Goal: Complete application form

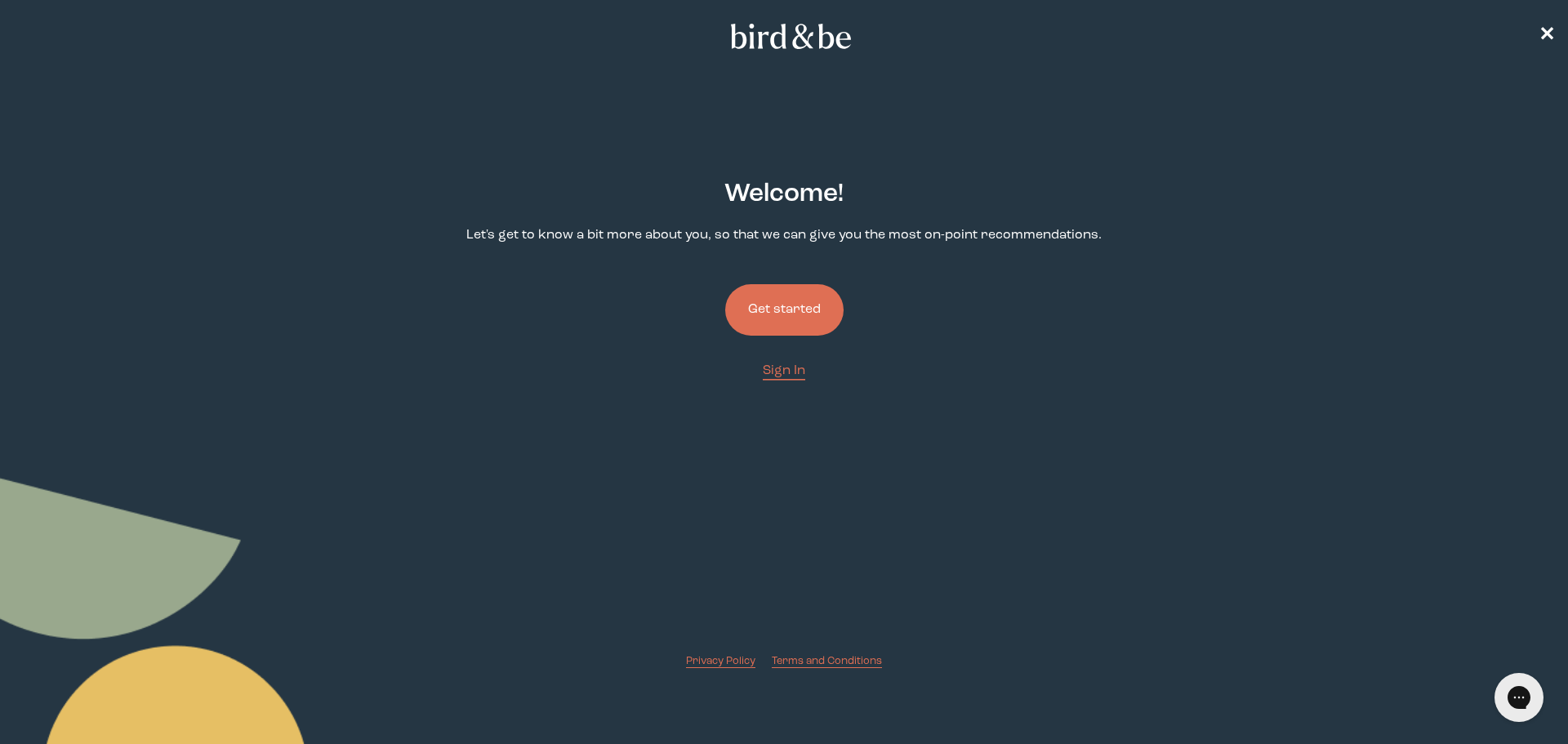
click at [784, 314] on button "Get started" at bounding box center [784, 310] width 119 height 52
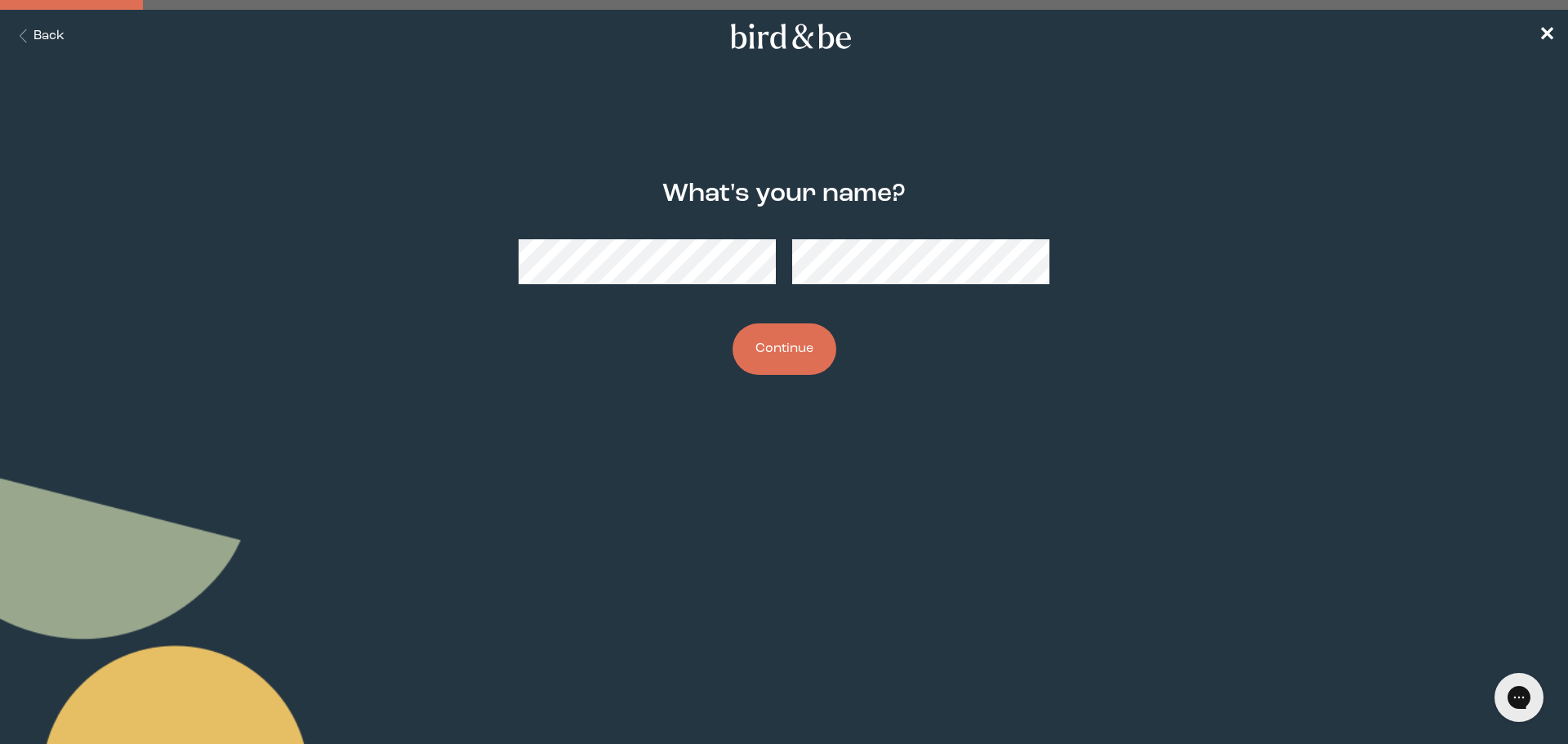
click at [761, 353] on button "Continue" at bounding box center [784, 349] width 104 height 52
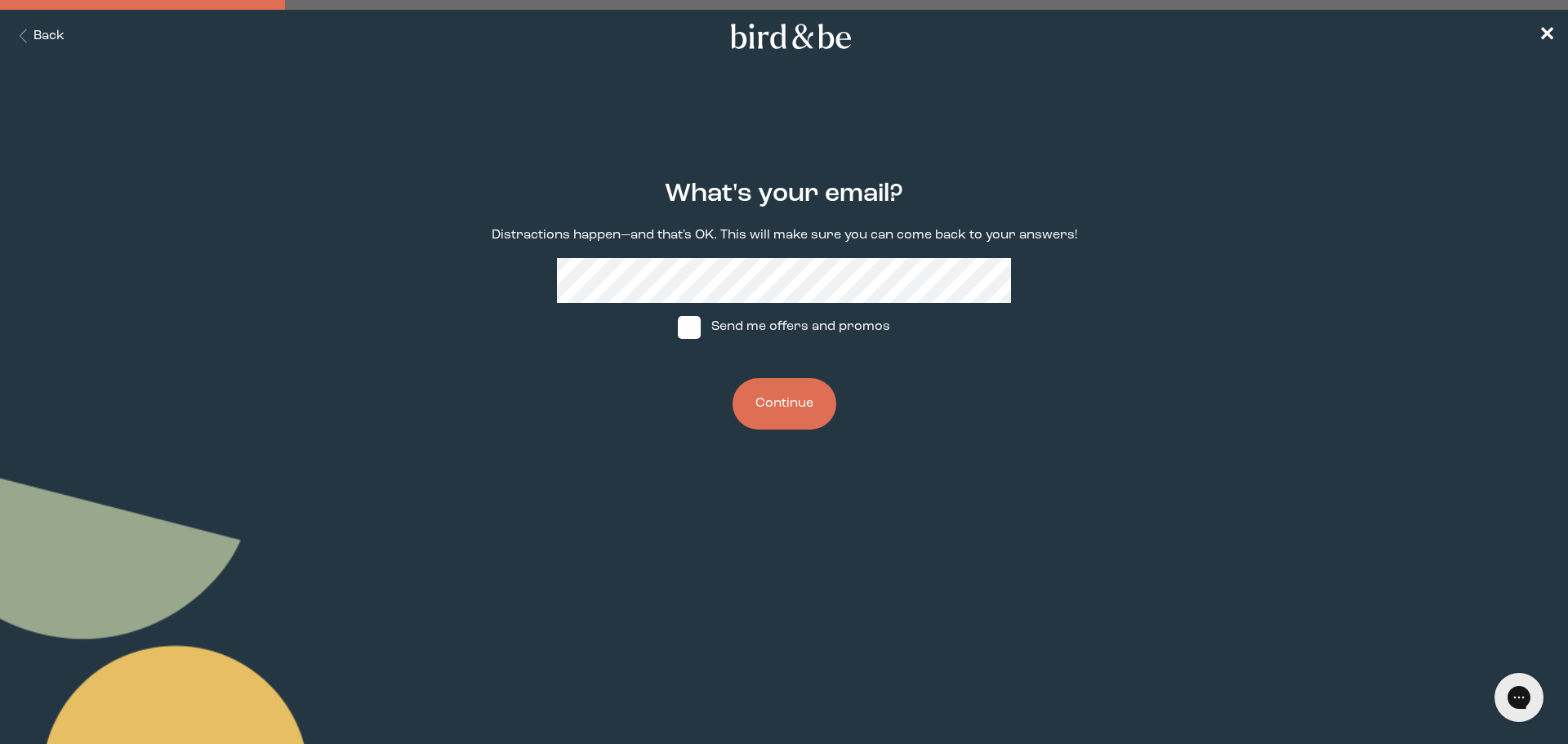
click at [767, 400] on button "Continue" at bounding box center [784, 403] width 104 height 52
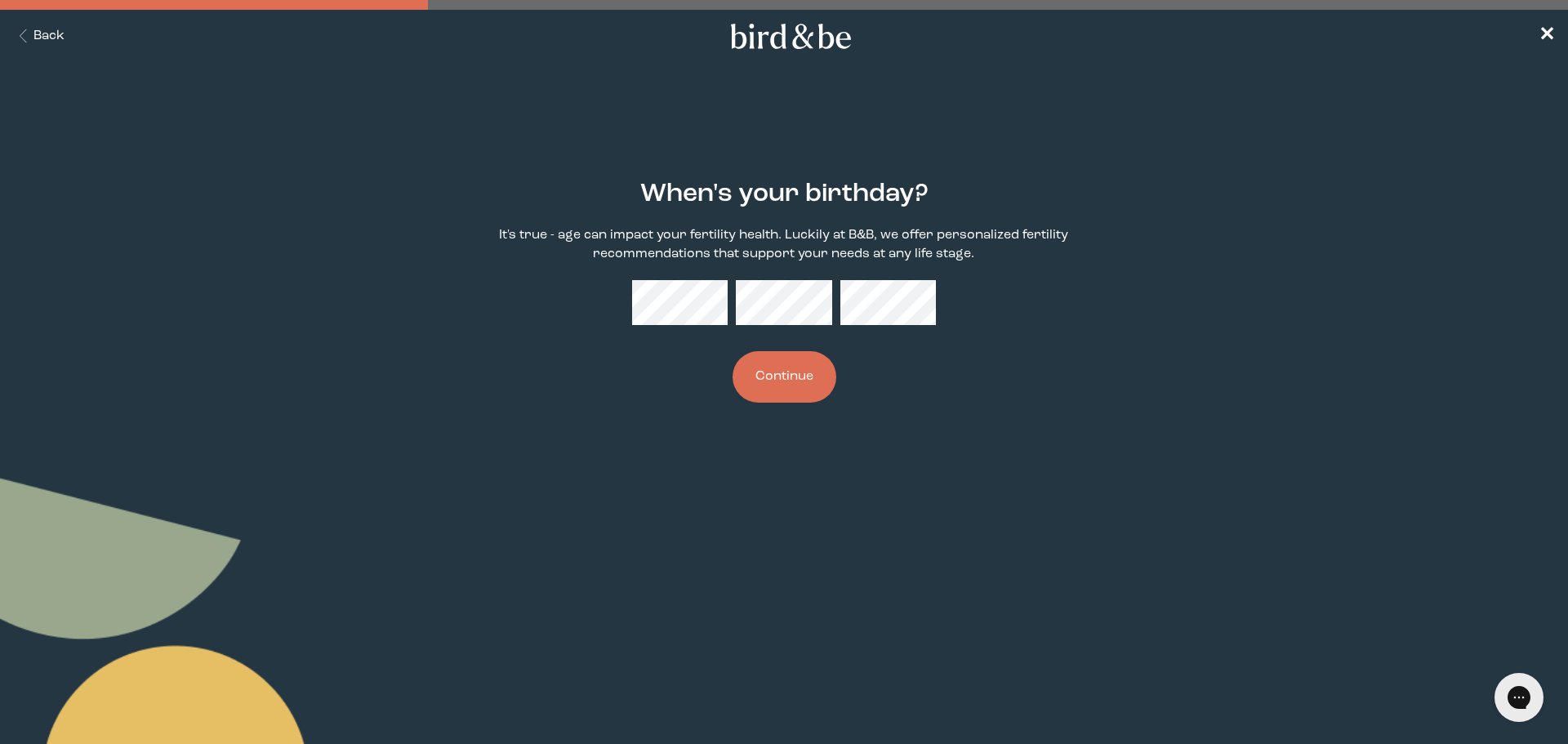
click at [48, 39] on button "Back" at bounding box center [38, 36] width 52 height 19
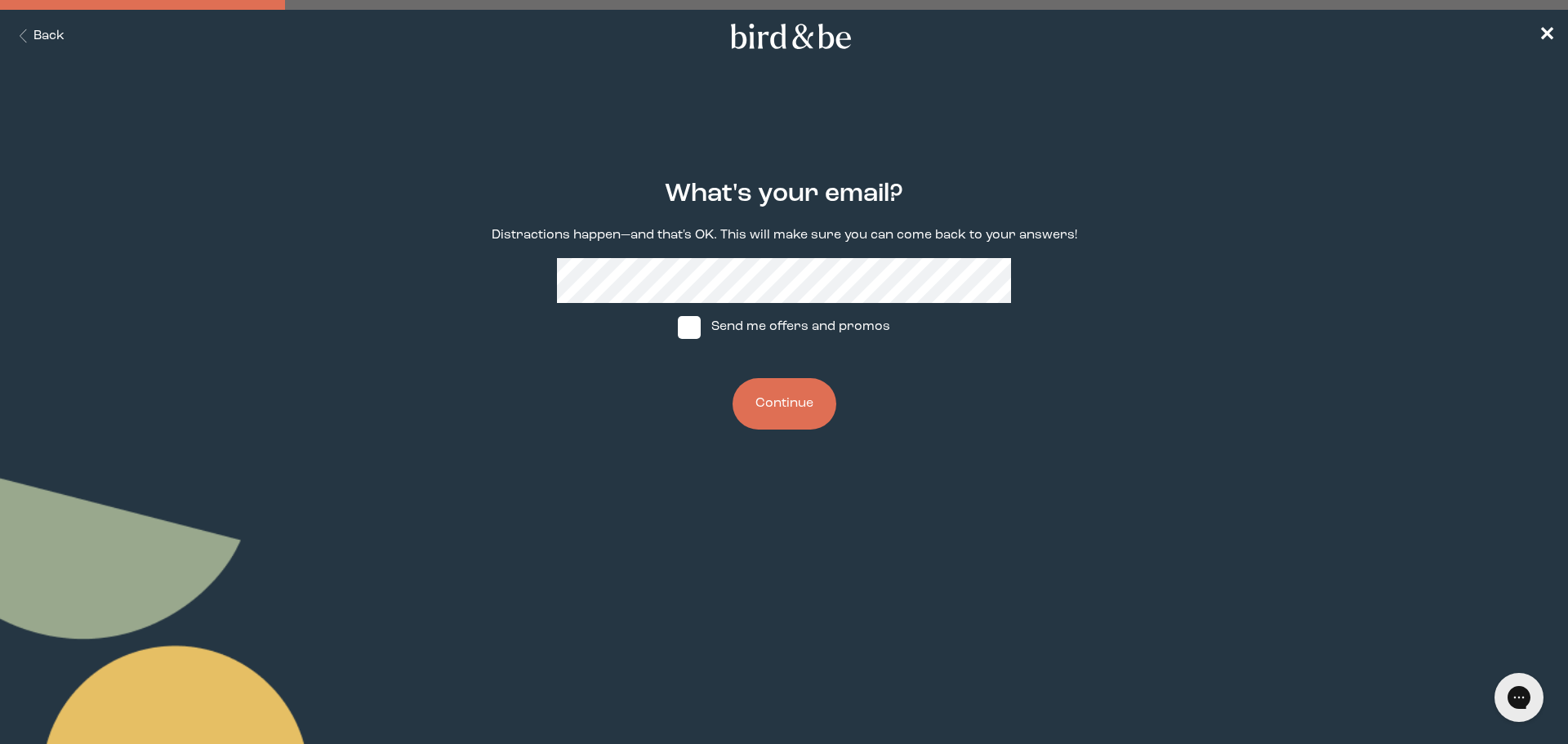
click at [701, 335] on span at bounding box center [688, 327] width 23 height 23
click at [678, 328] on input "Send me offers and promos" at bounding box center [677, 327] width 1 height 1
checkbox input "true"
click at [776, 402] on button "Continue" at bounding box center [784, 403] width 104 height 52
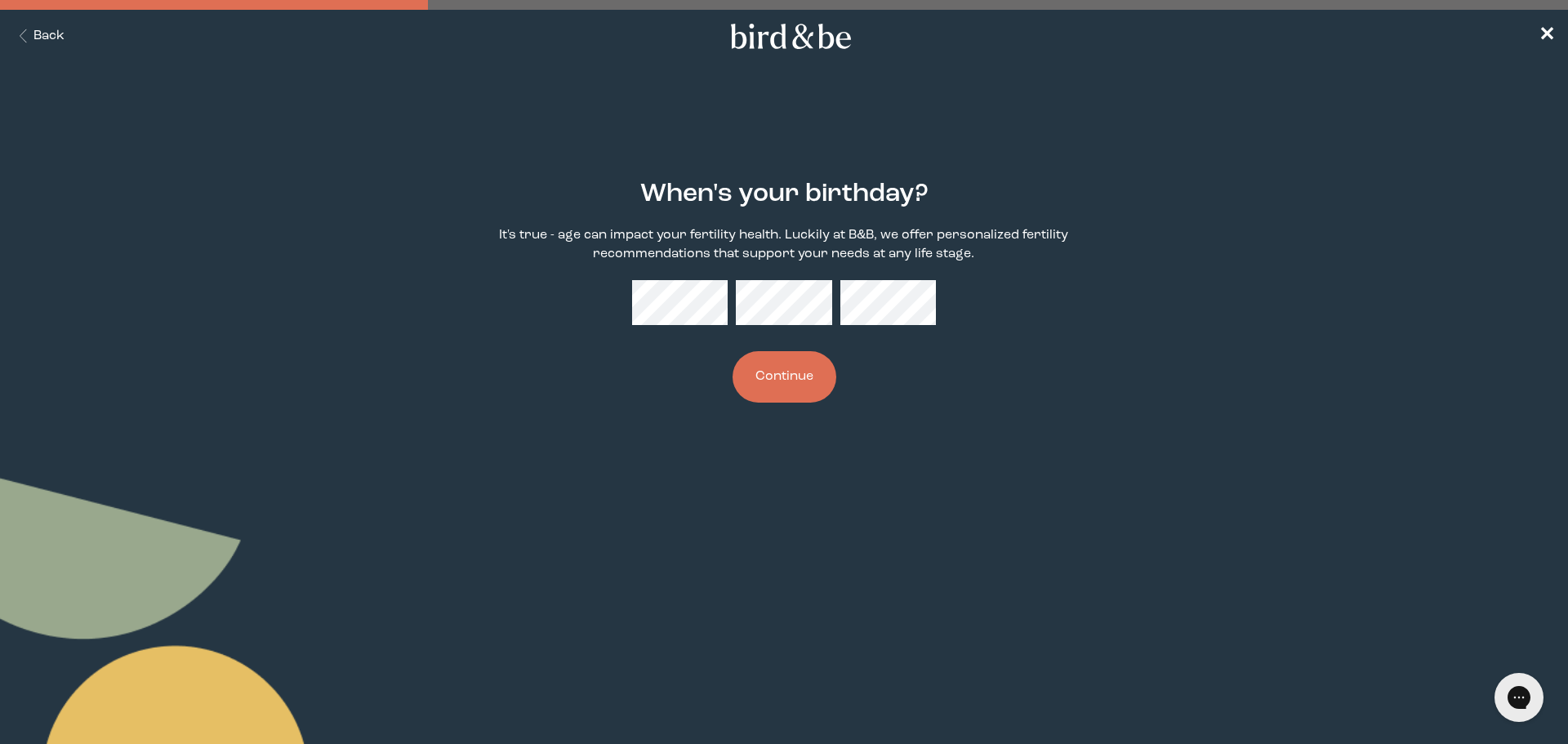
click at [777, 394] on button "Continue" at bounding box center [784, 377] width 104 height 52
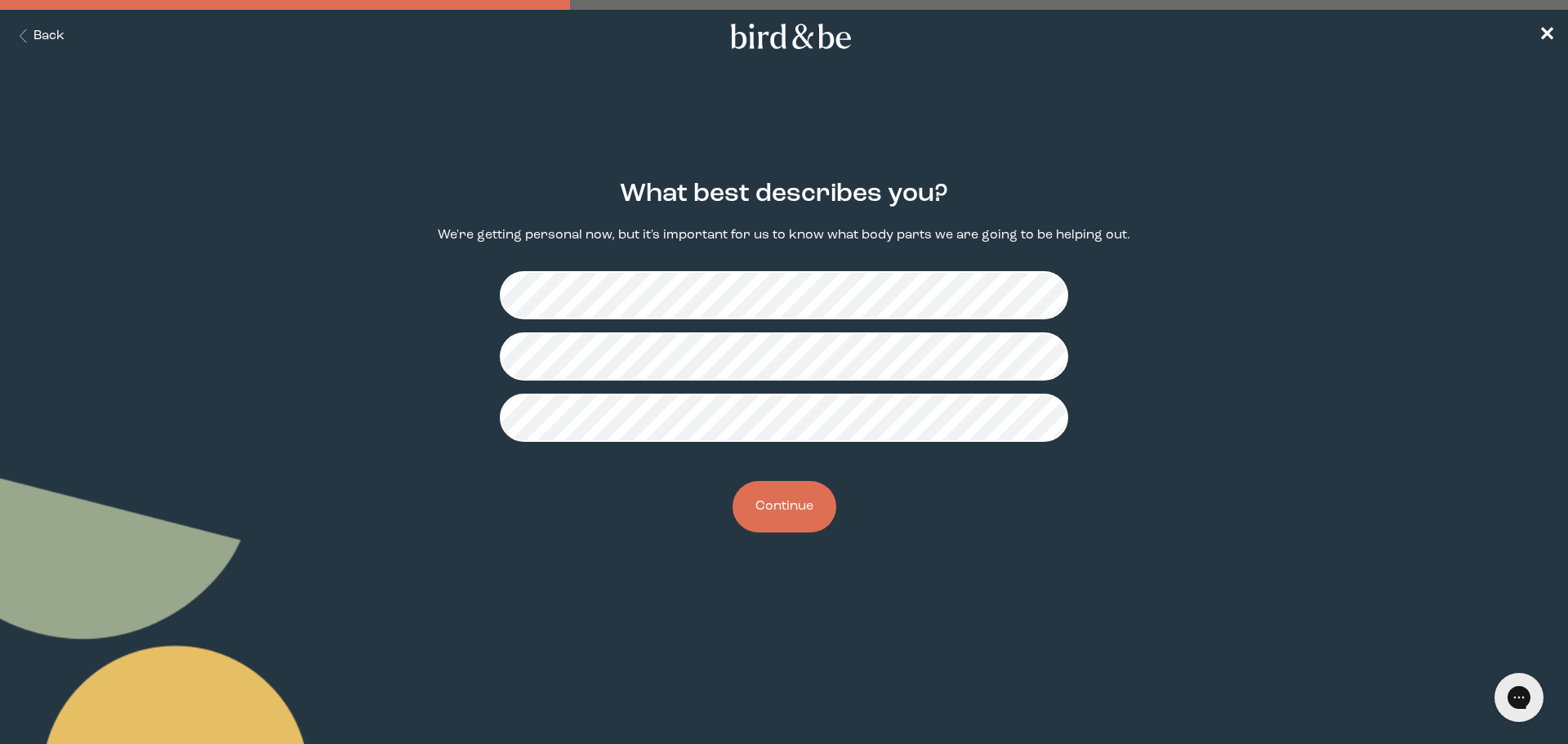
click at [780, 512] on button "Continue" at bounding box center [784, 507] width 104 height 52
click at [784, 519] on button "Continue" at bounding box center [784, 507] width 104 height 52
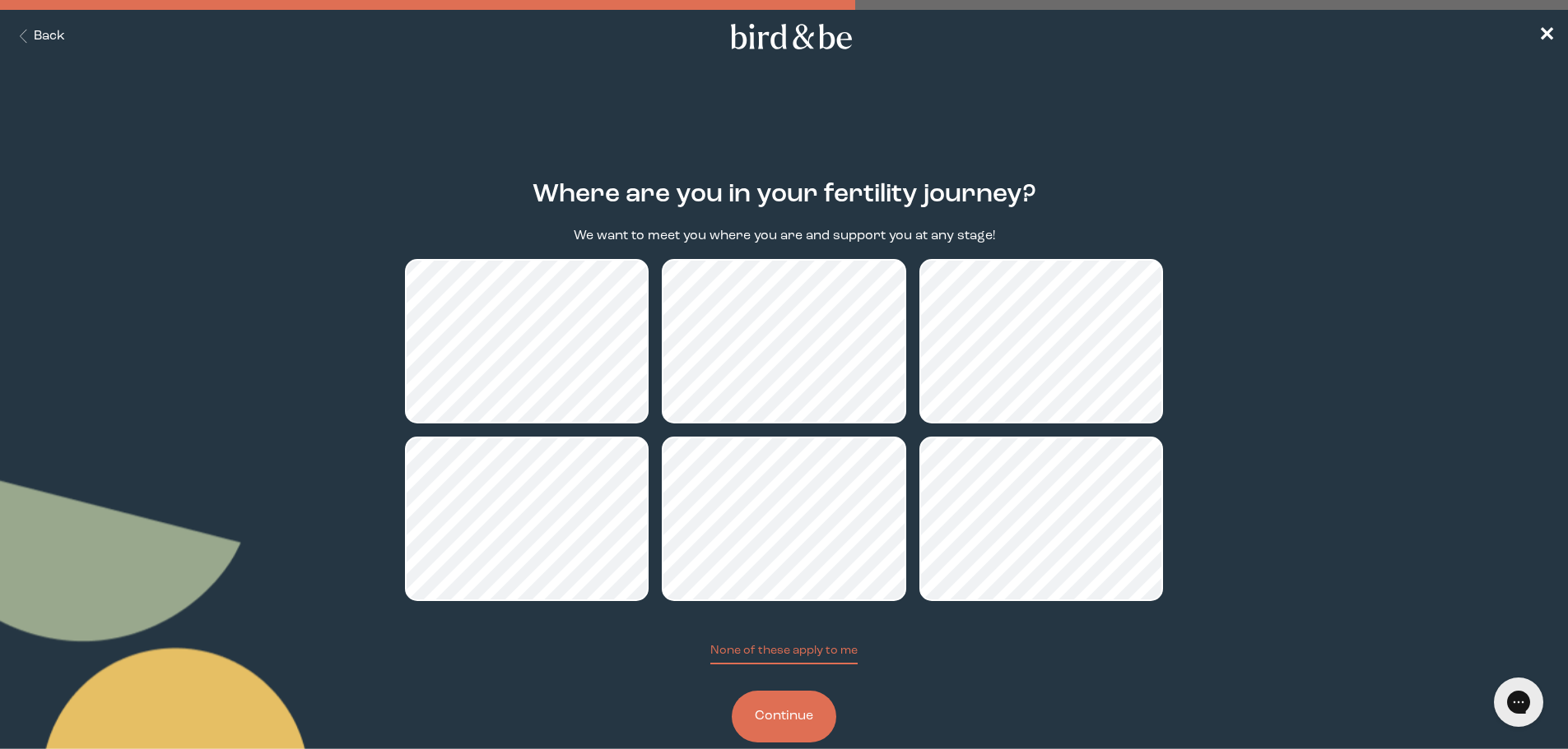
click at [776, 723] on button "Continue" at bounding box center [784, 716] width 105 height 52
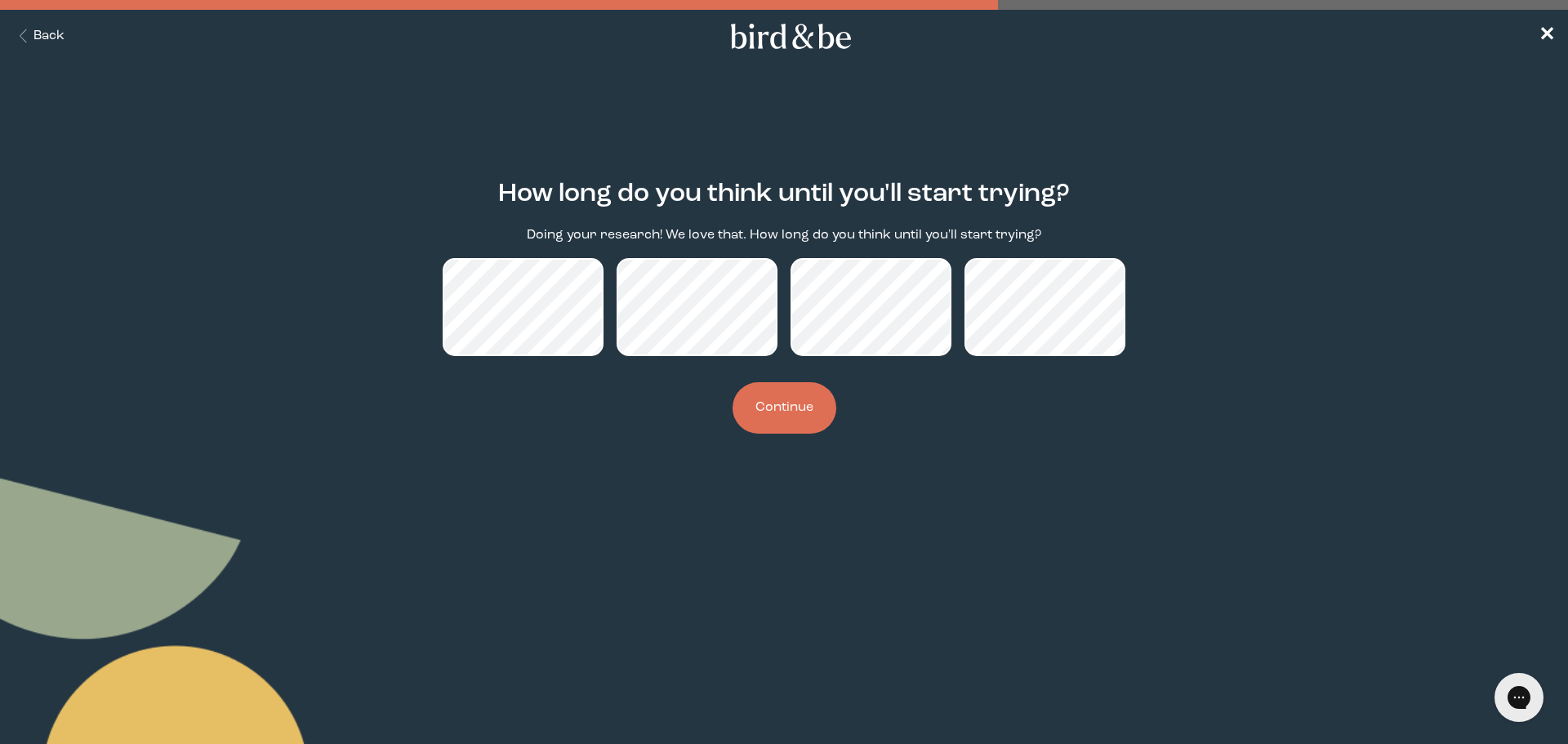
click at [768, 420] on button "Continue" at bounding box center [784, 408] width 104 height 52
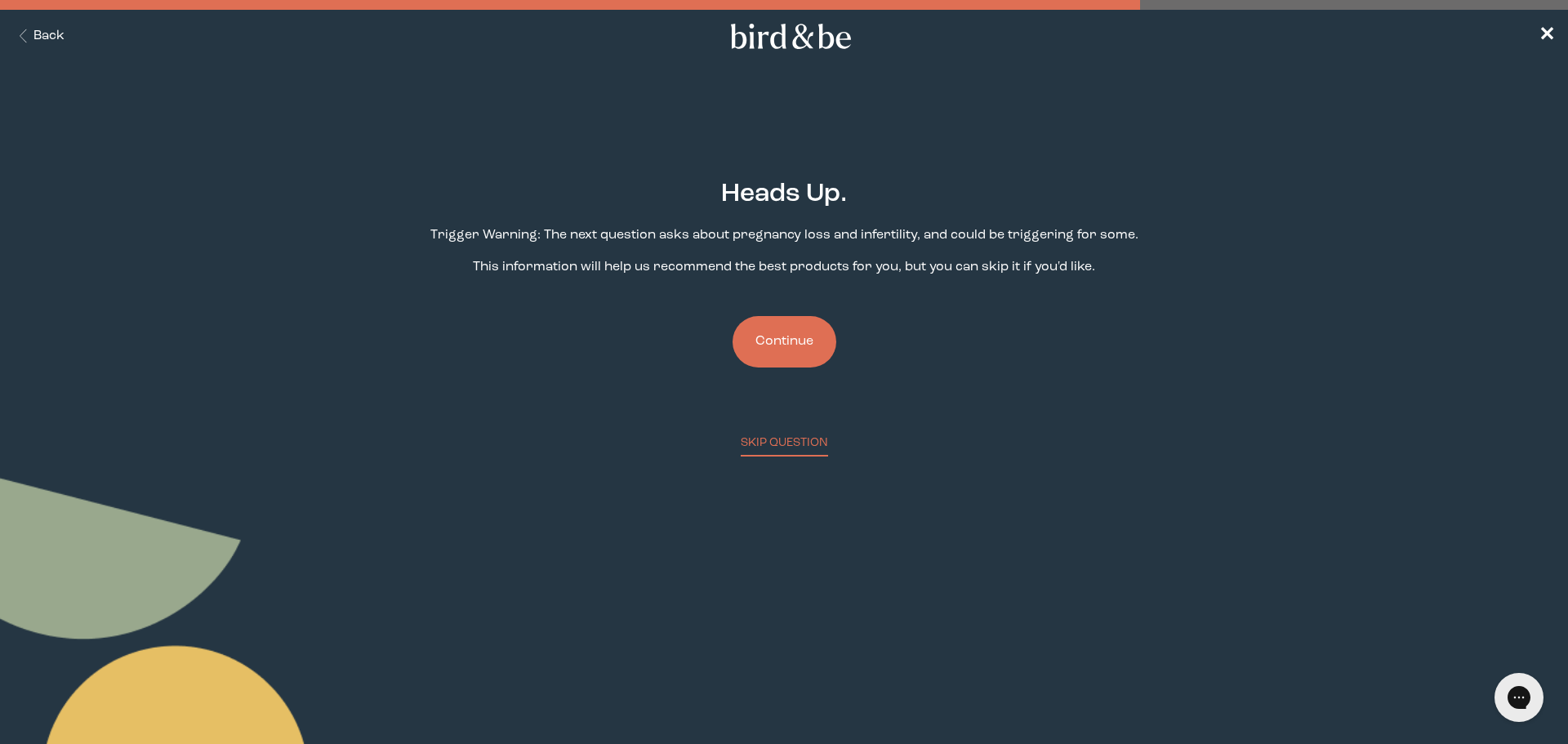
click at [774, 348] on button "Continue" at bounding box center [784, 342] width 104 height 52
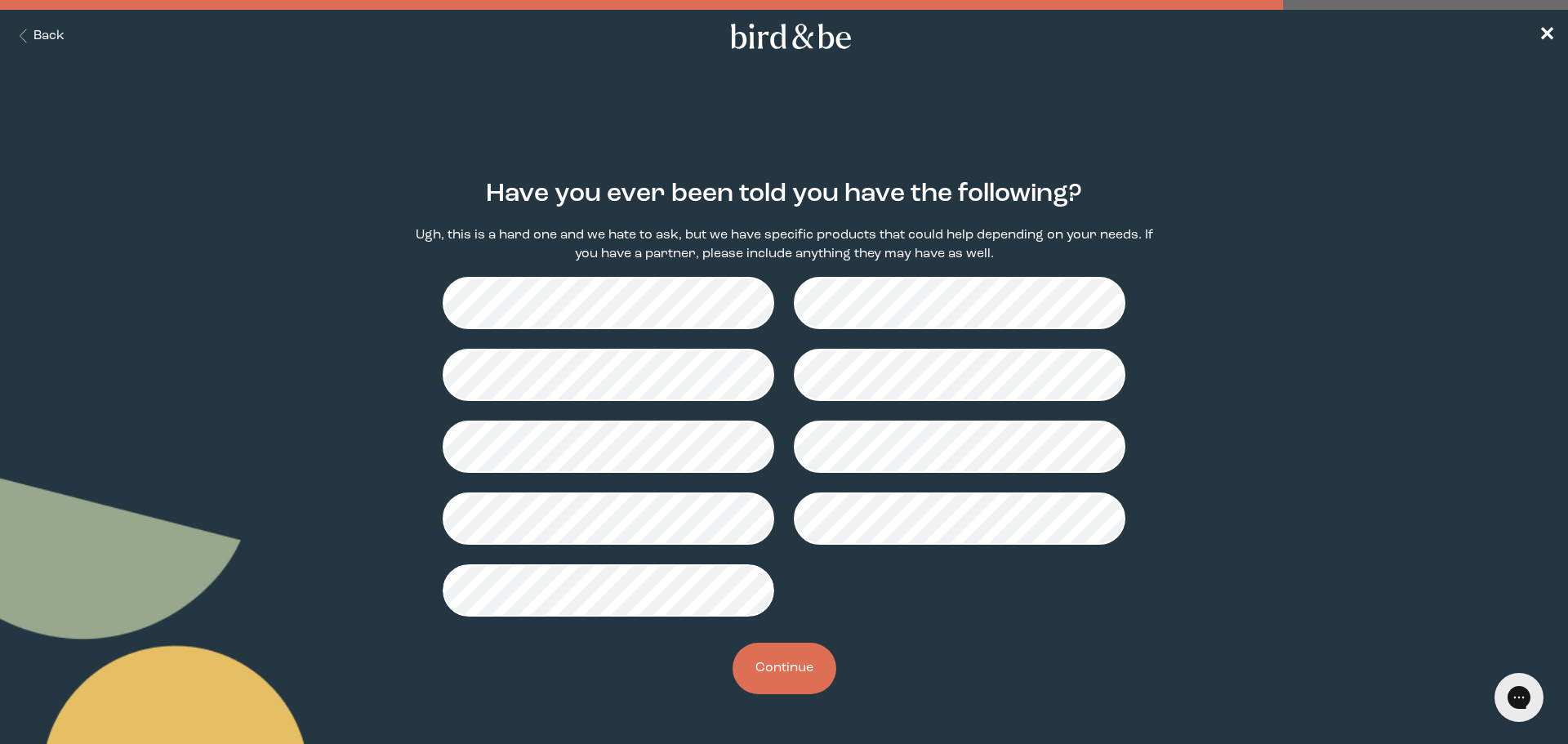
click at [805, 666] on button "Continue" at bounding box center [784, 669] width 104 height 52
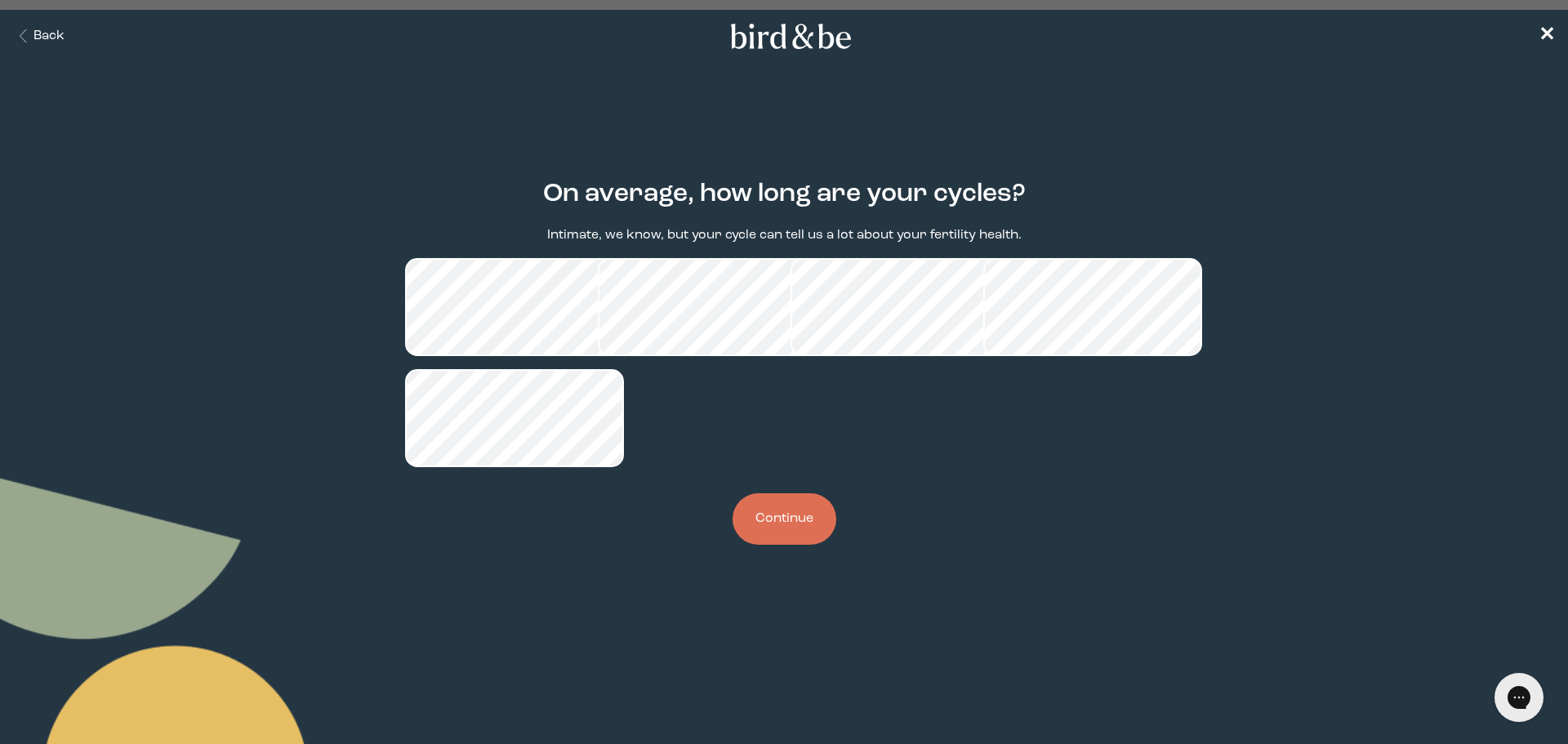
click at [799, 544] on button "Continue" at bounding box center [784, 519] width 104 height 52
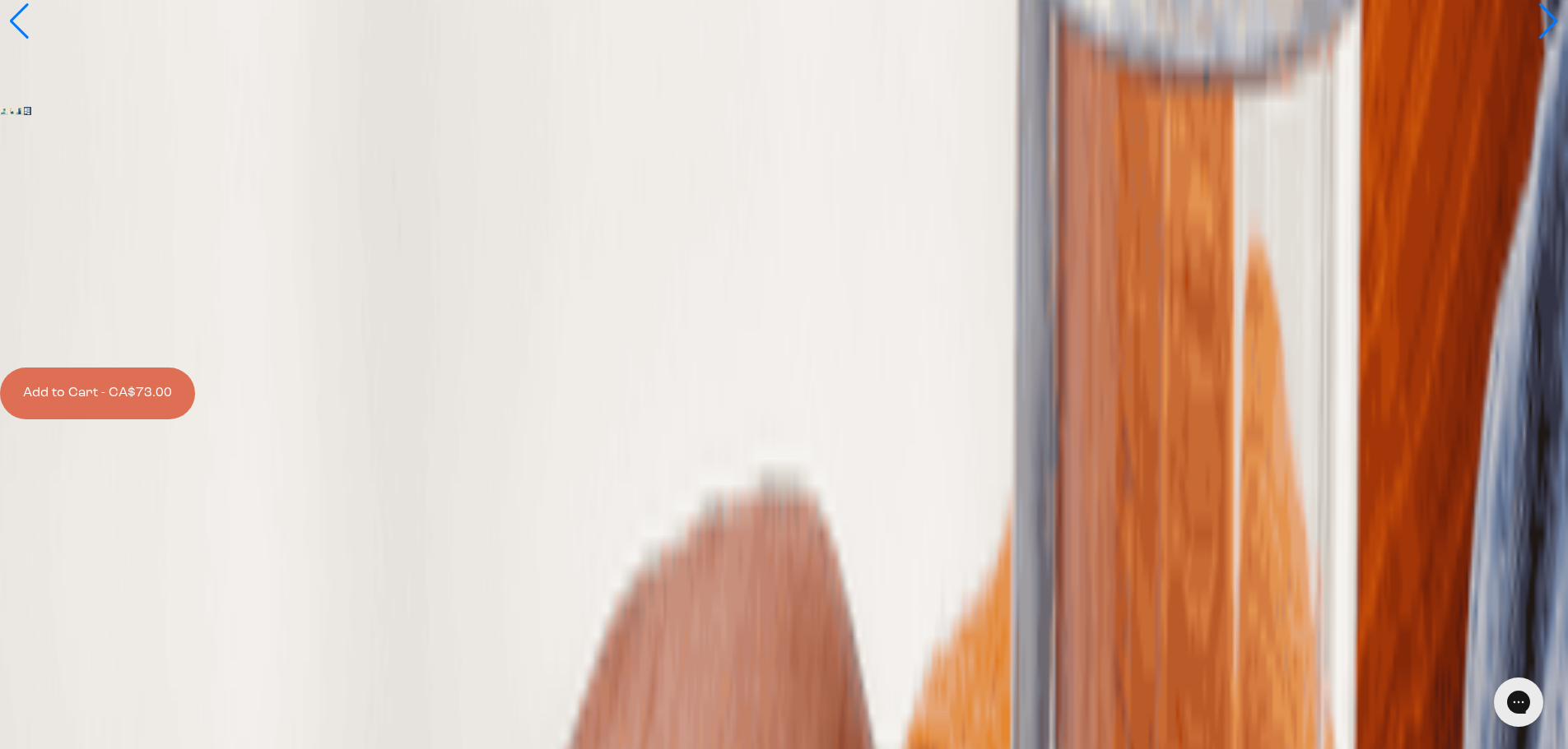
scroll to position [3111, 0]
